Goal: Information Seeking & Learning: Learn about a topic

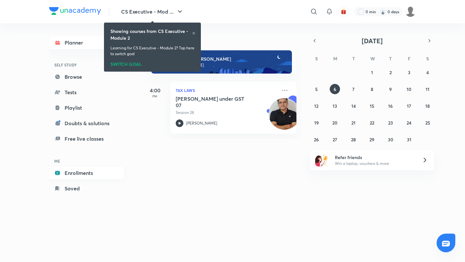
click at [74, 174] on link "Enrollments" at bounding box center [86, 172] width 75 height 13
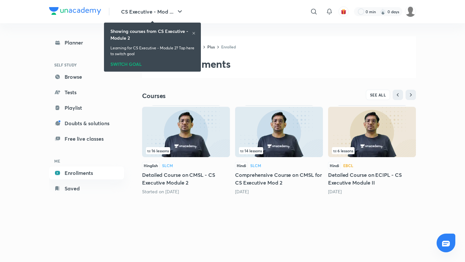
click at [194, 34] on icon at bounding box center [193, 33] width 3 height 3
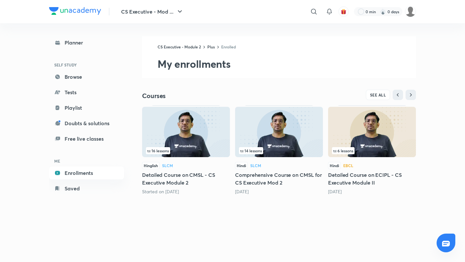
click at [277, 146] on img at bounding box center [279, 132] width 88 height 50
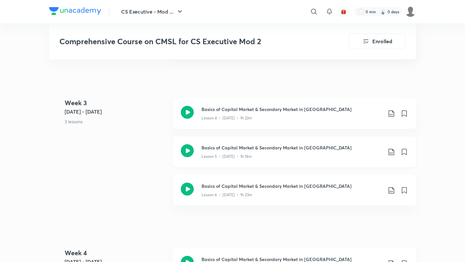
scroll to position [541, 0]
